Goal: Task Accomplishment & Management: Manage account settings

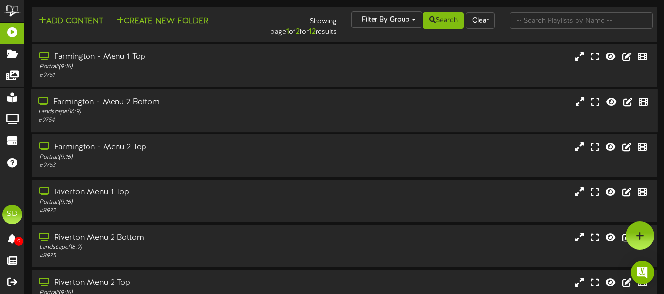
click at [222, 110] on div "Landscape ( 16:9 )" at bounding box center [161, 112] width 246 height 8
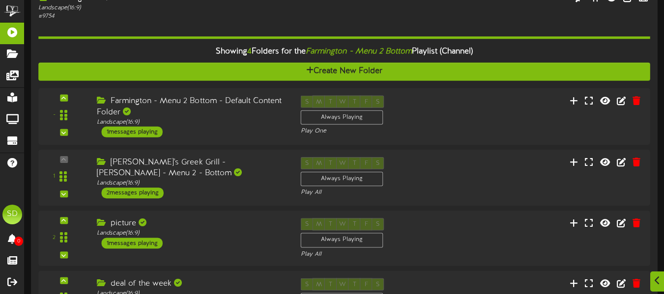
scroll to position [104, 0]
click at [222, 110] on div "Farmington - Menu 2 Bottom - Default Content Folder" at bounding box center [191, 106] width 189 height 23
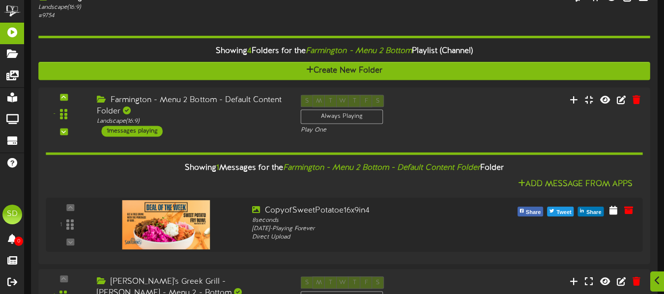
scroll to position [162, 0]
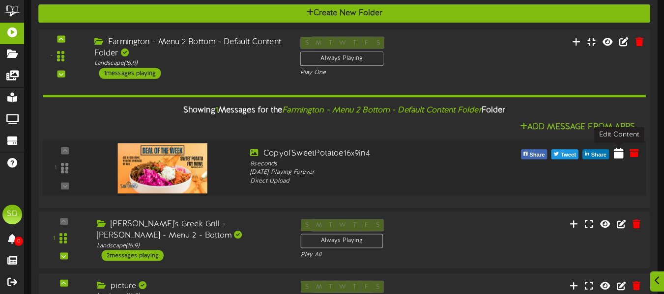
click at [618, 158] on icon at bounding box center [619, 152] width 10 height 11
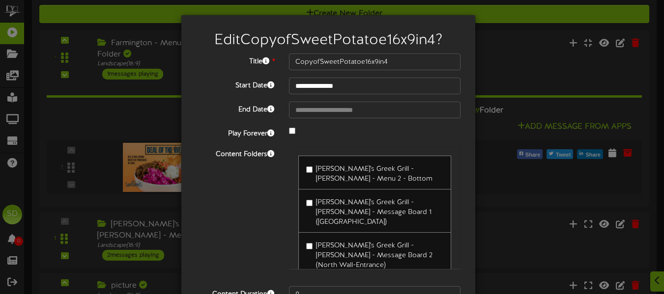
scroll to position [86, 0]
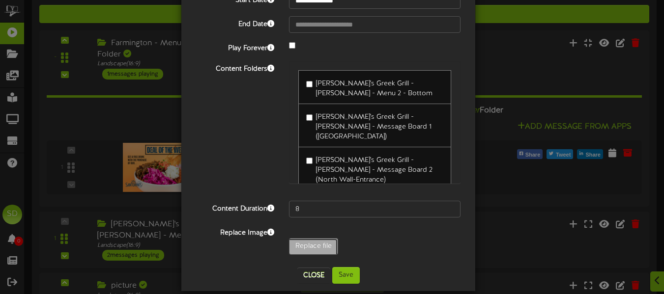
type input "**********"
type input "DOWGrilledSteakPita1"
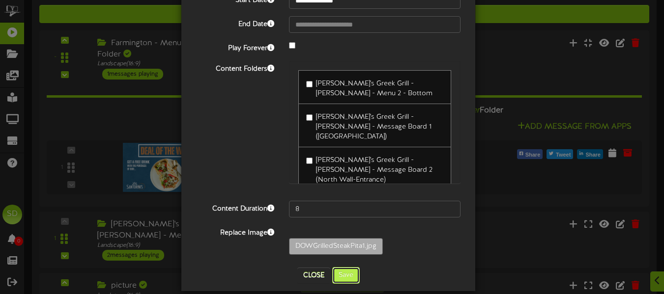
click at [349, 270] on button "Save" at bounding box center [346, 275] width 28 height 17
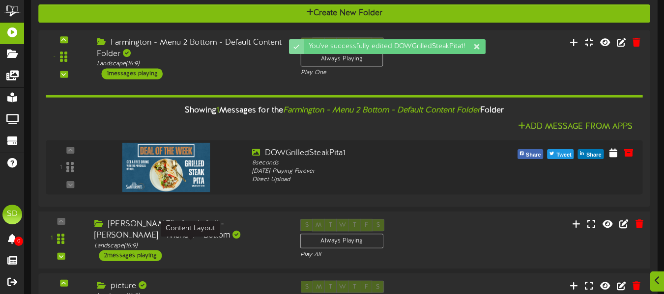
click at [251, 248] on div "Landscape ( 16:9 )" at bounding box center [189, 246] width 191 height 8
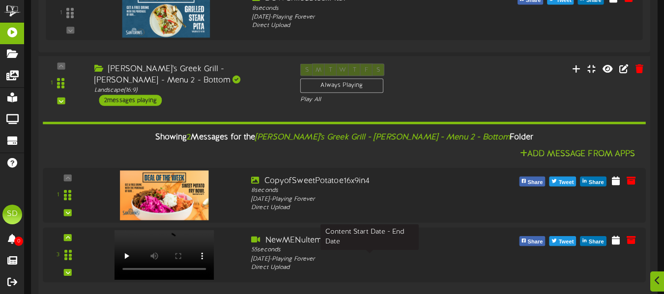
scroll to position [328, 0]
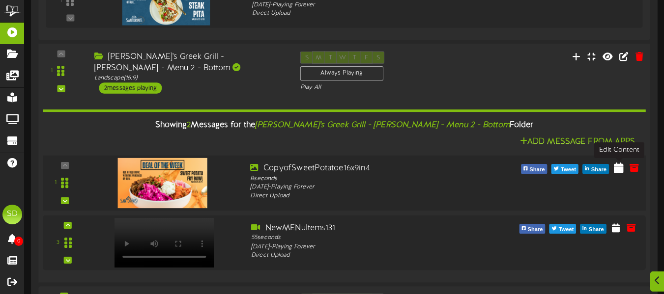
click at [617, 170] on icon at bounding box center [619, 167] width 10 height 11
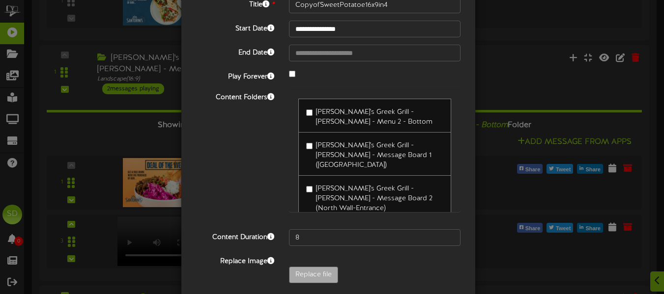
scroll to position [58, 0]
type input "**********"
type input "DOWGrilledSteakPita1"
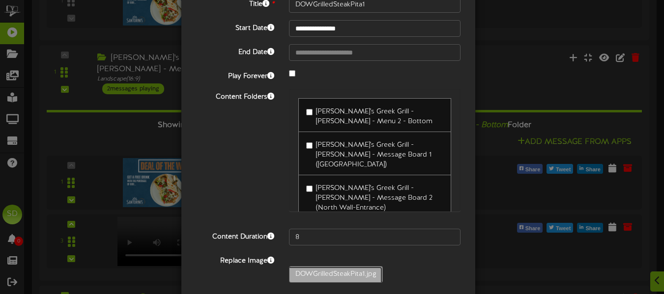
scroll to position [98, 0]
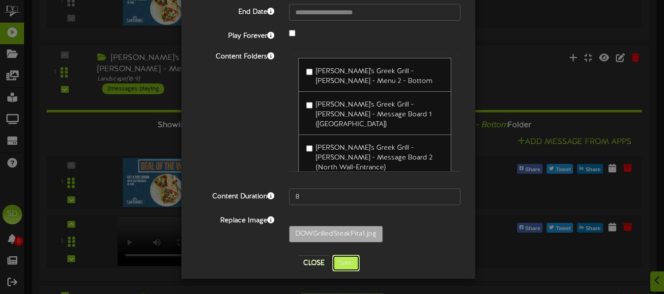
click at [346, 262] on button "Save" at bounding box center [346, 263] width 28 height 17
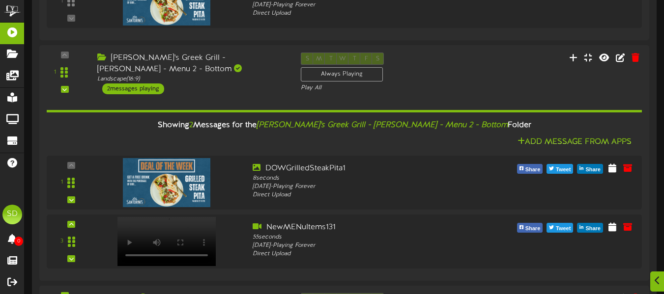
scroll to position [416, 0]
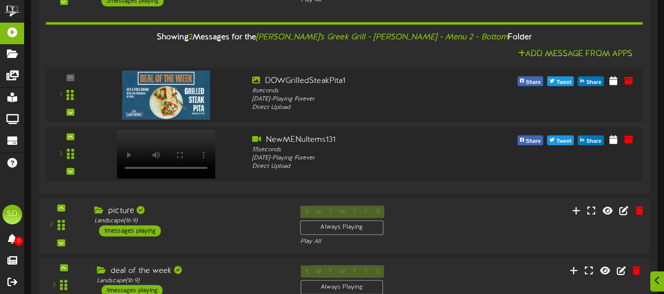
click at [242, 236] on div "picture Landscape ( 16:9 ) 1 messages playing" at bounding box center [190, 221] width 206 height 31
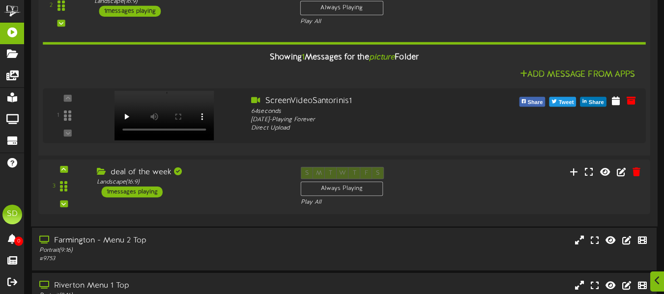
scroll to position [636, 0]
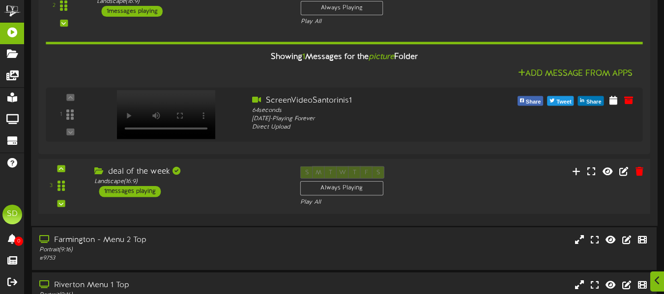
click at [240, 190] on div "deal of the week Landscape ( 16:9 ) 1 messages playing" at bounding box center [190, 181] width 206 height 31
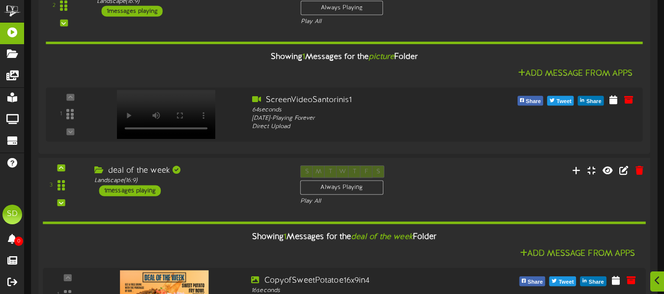
scroll to position [731, 0]
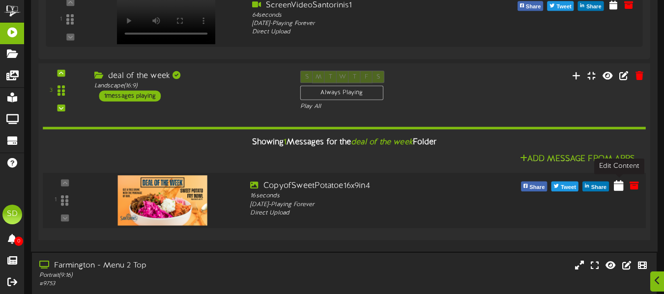
click at [616, 185] on icon at bounding box center [619, 185] width 10 height 11
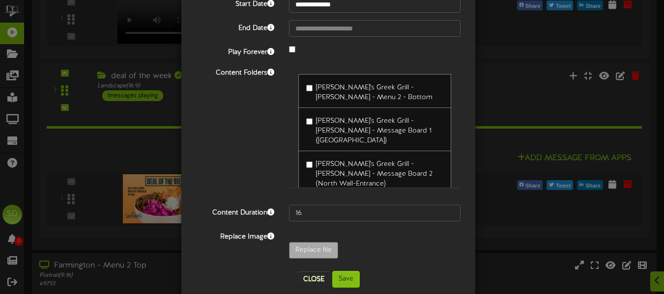
scroll to position [82, 0]
type input "**********"
type input "DOWGrilledSteakPita1"
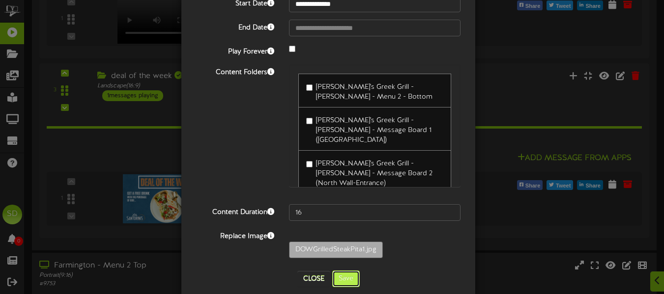
click at [348, 281] on button "Save" at bounding box center [346, 279] width 28 height 17
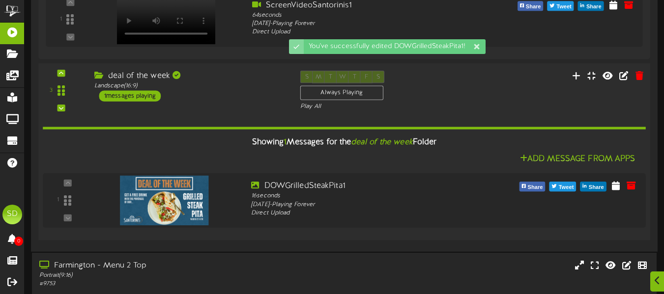
scroll to position [815, 0]
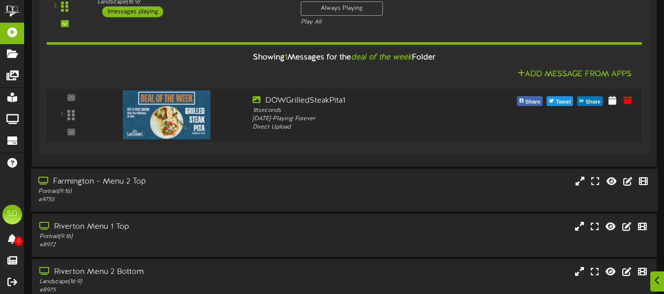
click at [284, 189] on div "Portrait ( 9:16 )" at bounding box center [161, 192] width 246 height 8
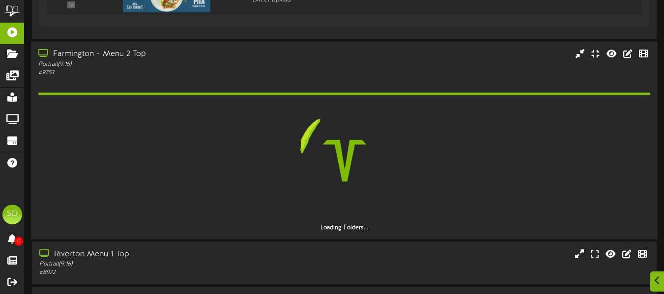
scroll to position [956, 0]
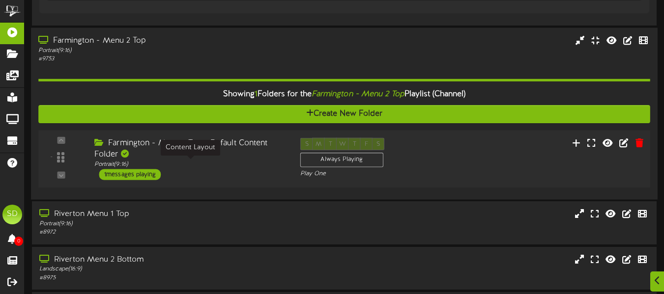
click at [264, 168] on div "Portrait ( 9:16 )" at bounding box center [189, 165] width 191 height 8
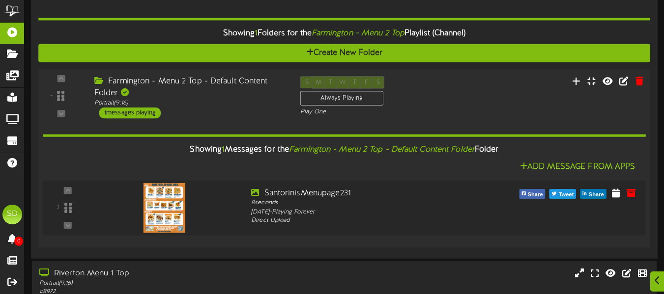
scroll to position [1116, 0]
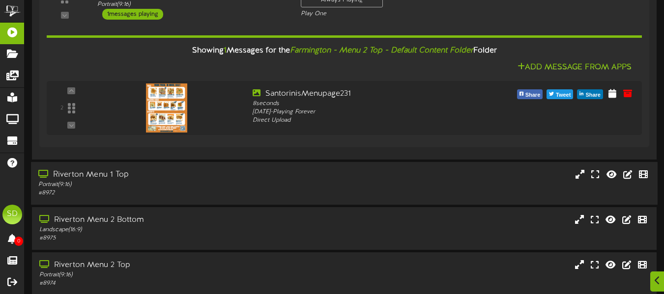
click at [256, 171] on div "Riverton Menu 1 Top" at bounding box center [161, 175] width 246 height 11
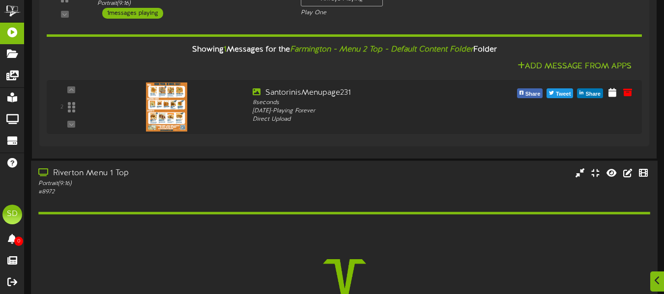
scroll to position [1247, 0]
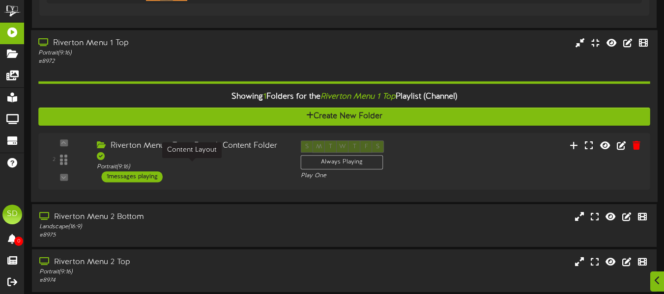
click at [256, 171] on div "Portrait ( 9:16 )" at bounding box center [191, 167] width 189 height 8
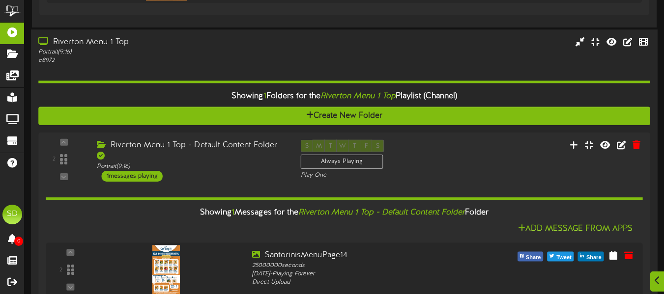
scroll to position [1391, 0]
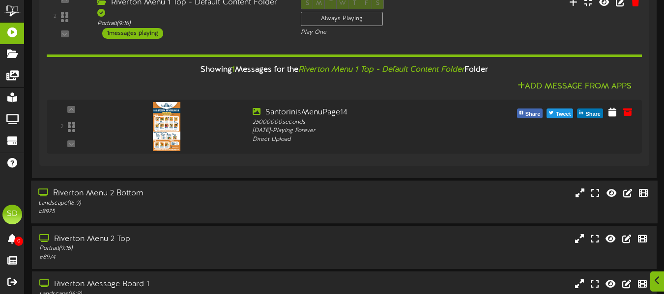
click at [253, 204] on div "Landscape ( 16:9 )" at bounding box center [161, 204] width 246 height 8
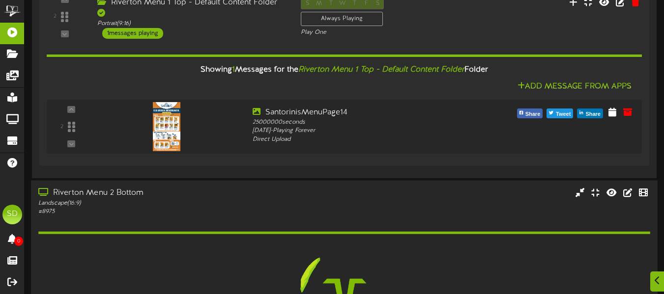
scroll to position [1515, 0]
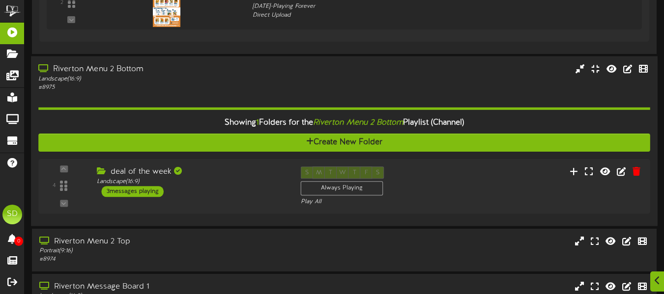
click at [253, 204] on div "4 ( 16:9" at bounding box center [344, 187] width 612 height 40
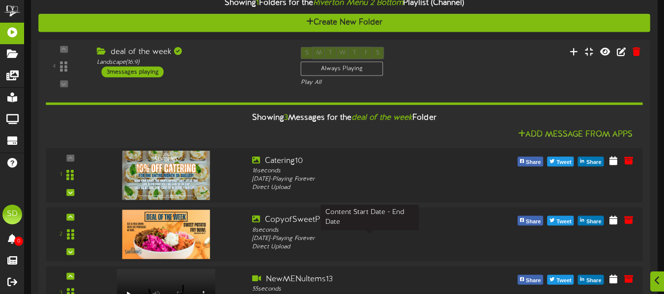
scroll to position [1674, 0]
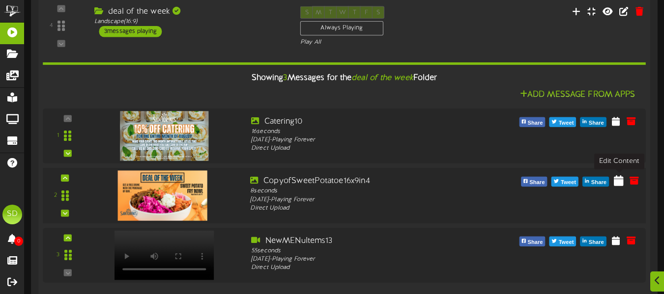
click at [615, 174] on button at bounding box center [619, 182] width 16 height 16
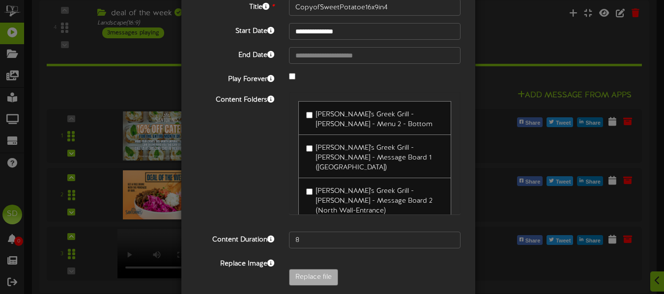
scroll to position [55, 0]
type input "**********"
type input "DOWGrilledSteakPita1"
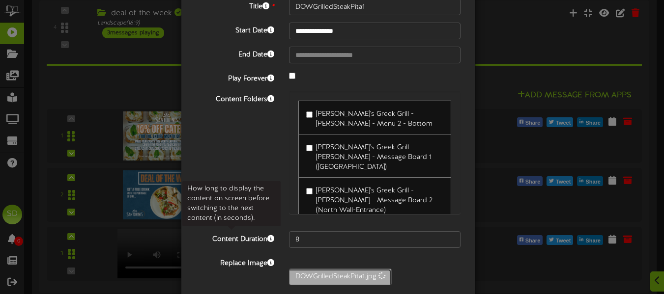
scroll to position [98, 0]
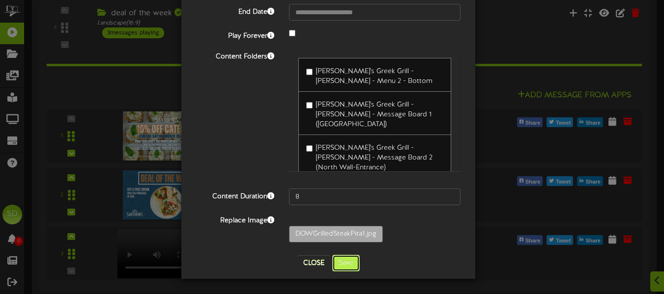
click at [348, 268] on button "Save" at bounding box center [346, 263] width 28 height 17
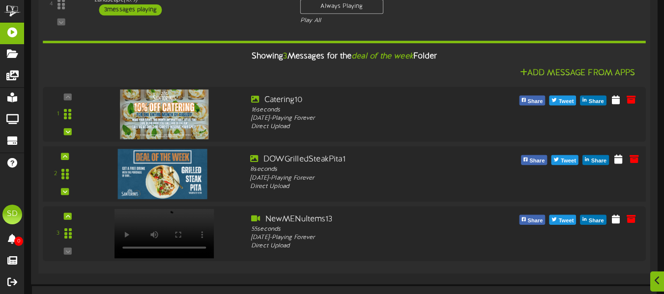
scroll to position [1810, 0]
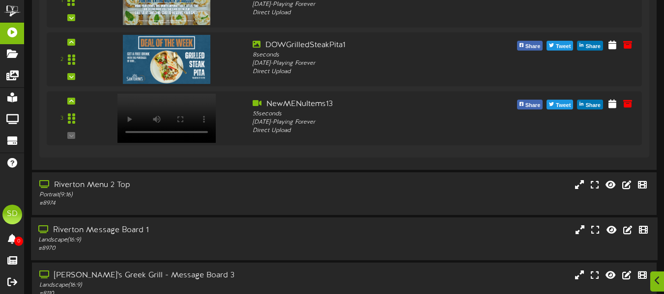
click at [289, 234] on div "Riverton Message Board 1 Landscape ( 16:9 ) # 8970" at bounding box center [161, 239] width 261 height 28
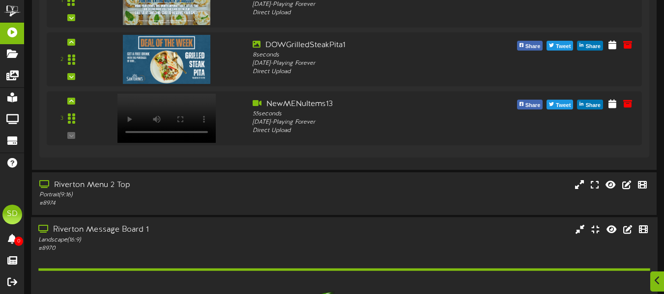
scroll to position [1972, 0]
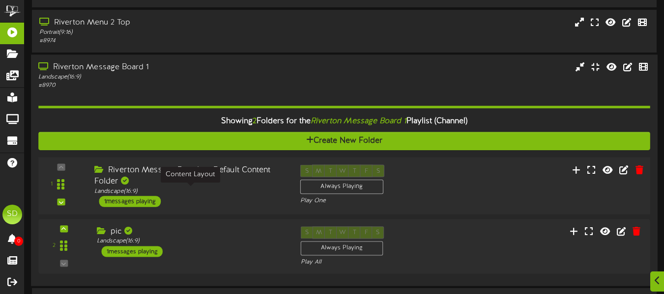
click at [244, 195] on div "Landscape ( 16:9 )" at bounding box center [189, 192] width 191 height 8
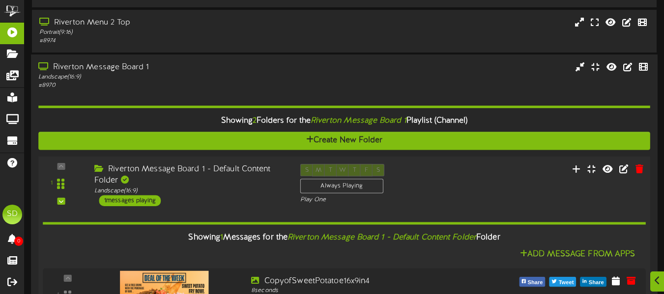
scroll to position [2078, 0]
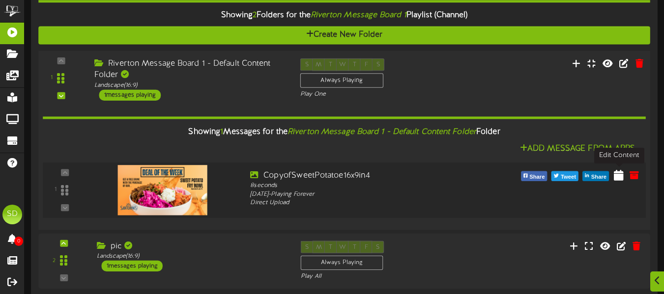
click at [614, 177] on icon at bounding box center [619, 175] width 10 height 11
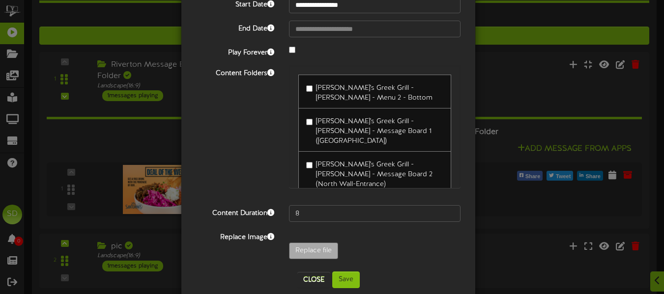
scroll to position [82, 0]
type input "**********"
type input "DOWGrilledSteakPita1"
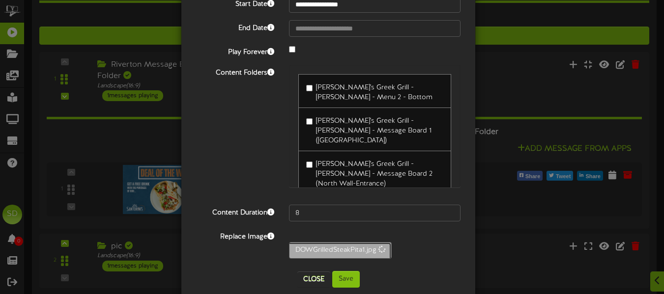
scroll to position [98, 0]
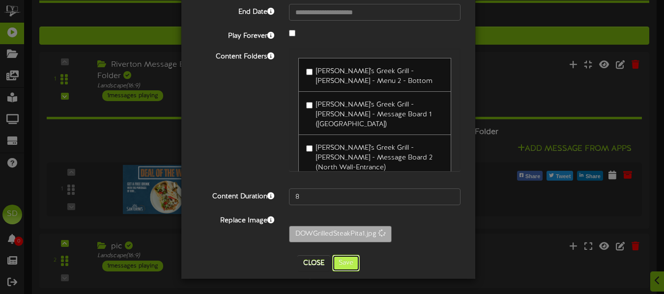
click at [352, 263] on button "Save" at bounding box center [346, 263] width 28 height 17
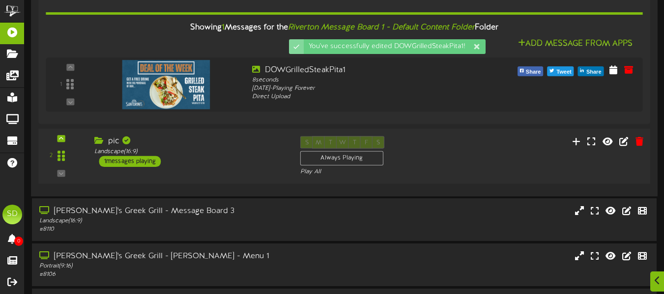
click at [446, 158] on div "S M T W T F S Always Playing Play All" at bounding box center [370, 157] width 154 height 40
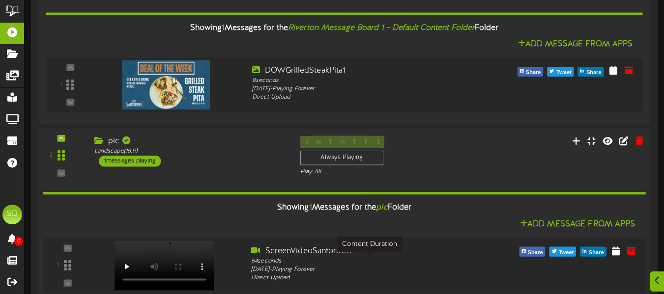
scroll to position [2281, 0]
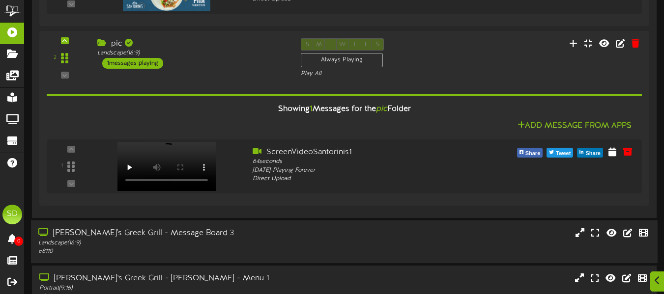
click at [343, 231] on div "[PERSON_NAME]'s Greek Grill - Message Board 3 Landscape ( 16:9 ) # 8110" at bounding box center [344, 242] width 627 height 28
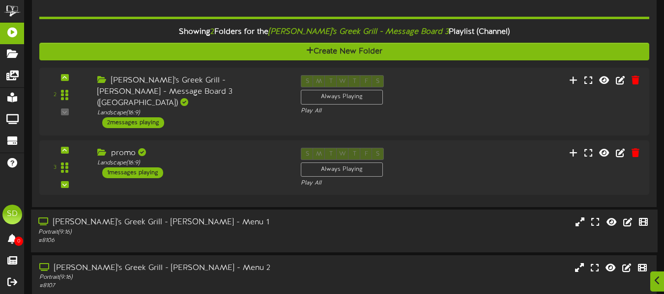
scroll to position [2569, 0]
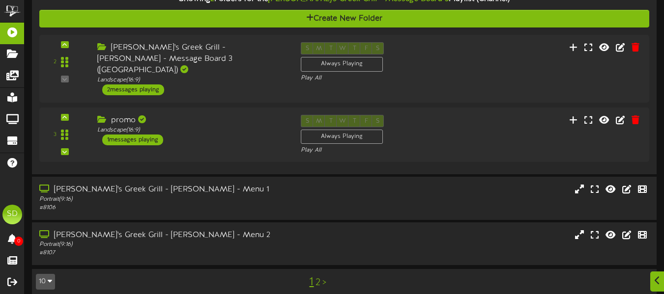
click at [318, 278] on link "2" at bounding box center [318, 283] width 5 height 11
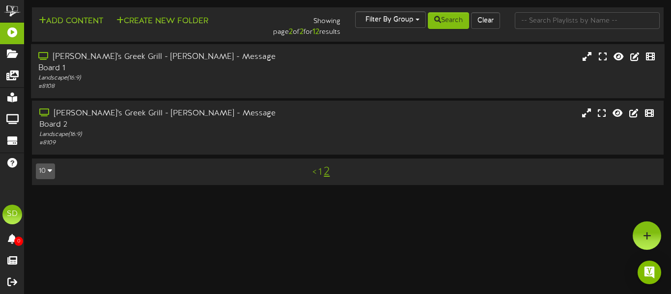
click at [260, 74] on div "Landscape ( 16:9 )" at bounding box center [162, 78] width 249 height 8
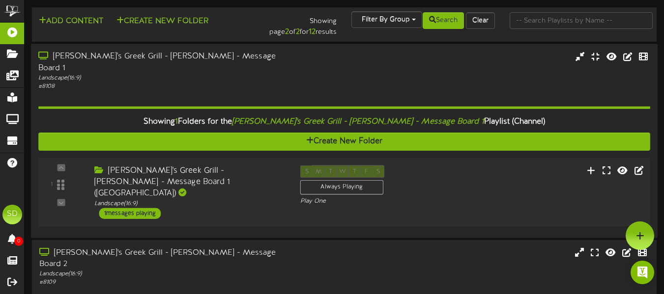
click at [251, 165] on div "[PERSON_NAME]'s Greek Grill - [PERSON_NAME] - Message Board 1 ([GEOGRAPHIC_DATA…" at bounding box center [189, 182] width 191 height 34
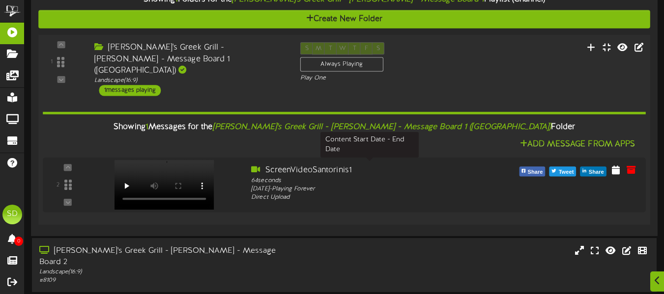
scroll to position [127, 0]
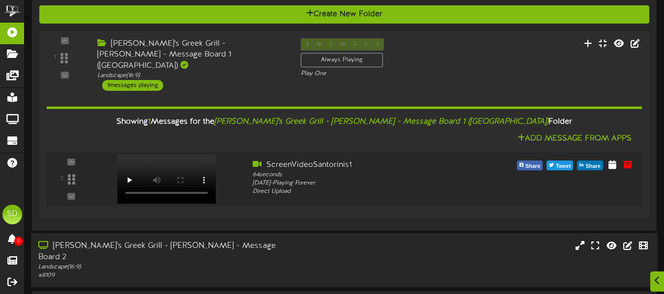
click at [253, 263] on div "Landscape ( 16:9 )" at bounding box center [161, 267] width 246 height 8
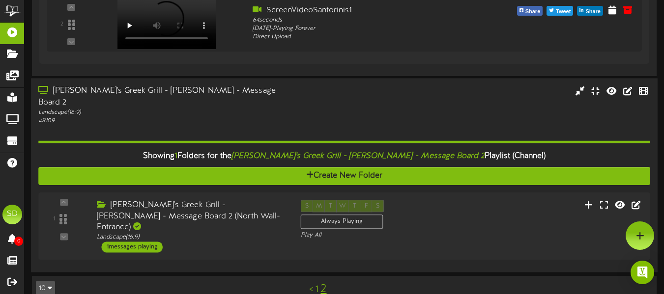
scroll to position [256, 0]
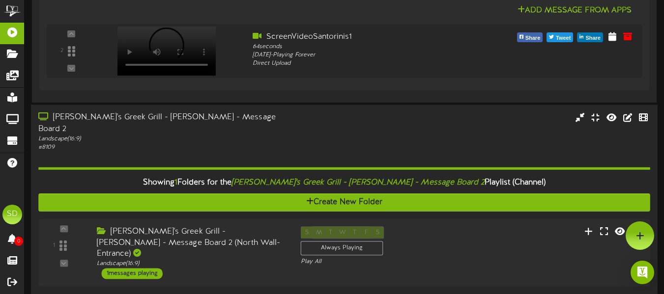
click at [253, 235] on div "1 Landscape (" at bounding box center [344, 253] width 612 height 68
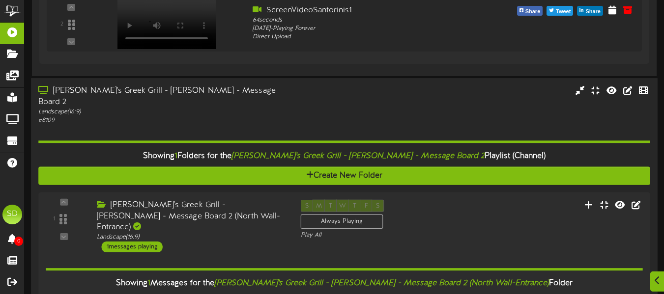
scroll to position [376, 0]
